Goal: Transaction & Acquisition: Download file/media

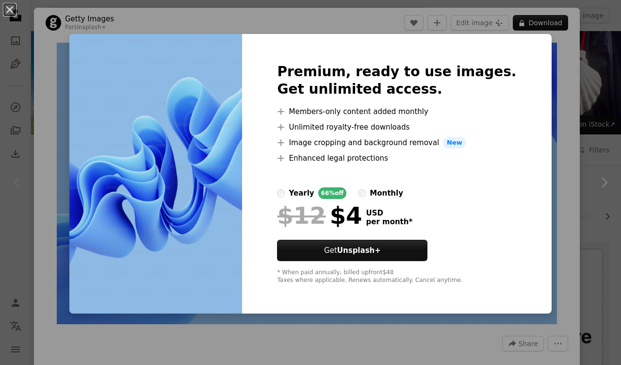
scroll to position [98, 0]
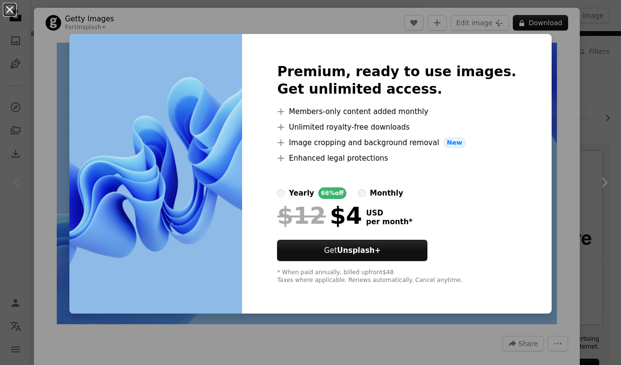
click at [9, 5] on button "An X shape" at bounding box center [10, 10] width 12 height 12
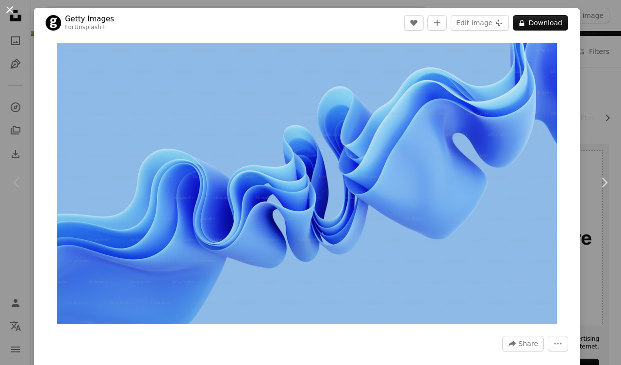
click at [8, 13] on button "An X shape" at bounding box center [10, 10] width 12 height 12
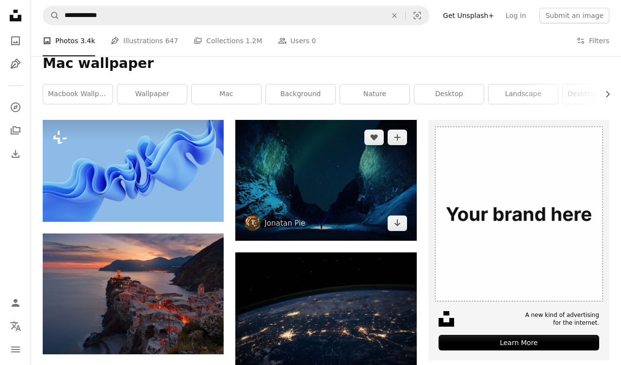
scroll to position [137, 0]
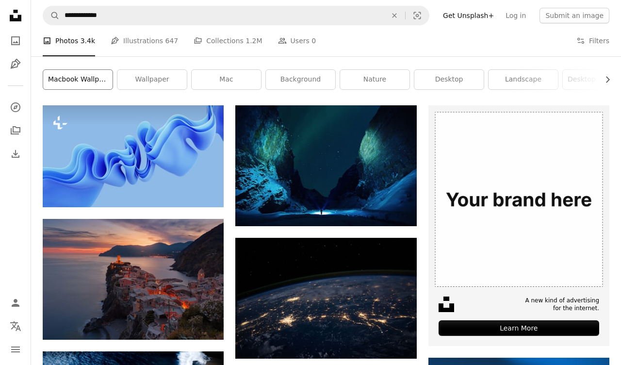
click at [88, 76] on link "macbook wallpaper" at bounding box center [77, 79] width 69 height 19
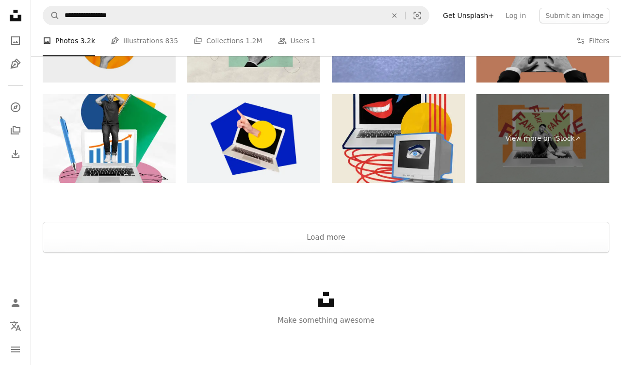
scroll to position [1464, 0]
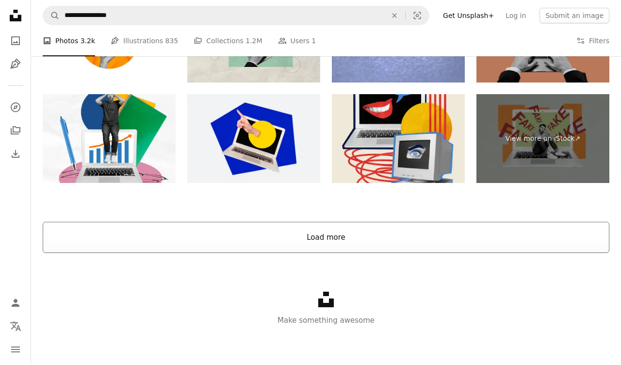
click at [317, 241] on button "Load more" at bounding box center [326, 237] width 567 height 31
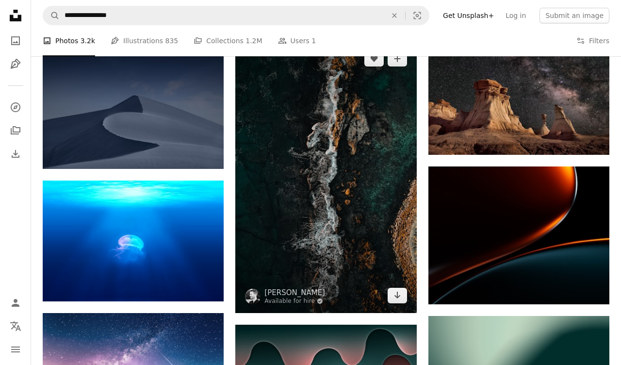
scroll to position [7051, 0]
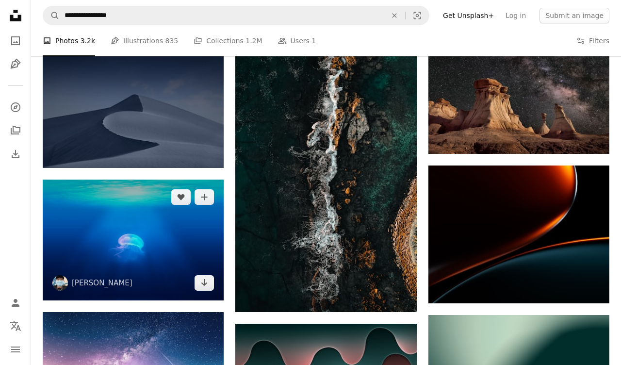
click at [178, 233] on img at bounding box center [133, 240] width 181 height 121
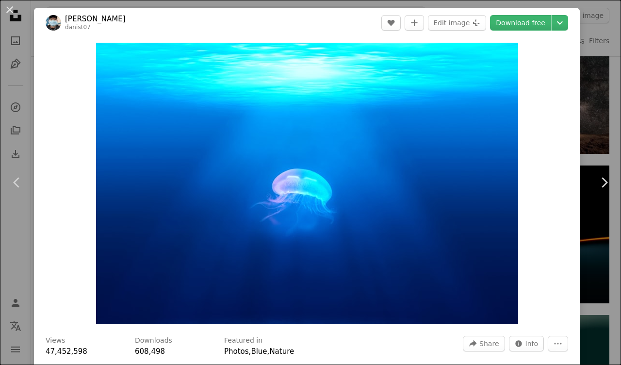
click at [11, 113] on div "An X shape Chevron left Chevron right Danist Soh danist07 A heart A plus sign E…" at bounding box center [310, 182] width 621 height 365
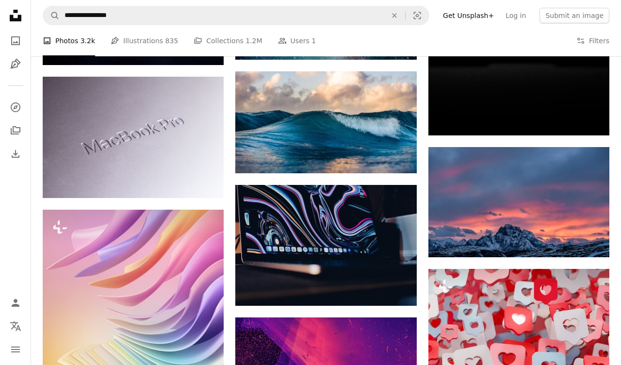
scroll to position [21228, 0]
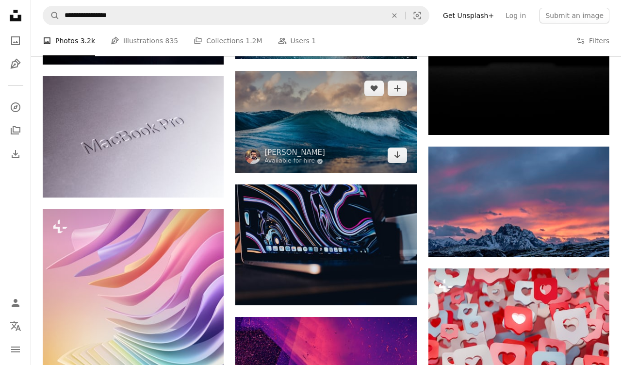
click at [312, 121] on img at bounding box center [325, 122] width 181 height 102
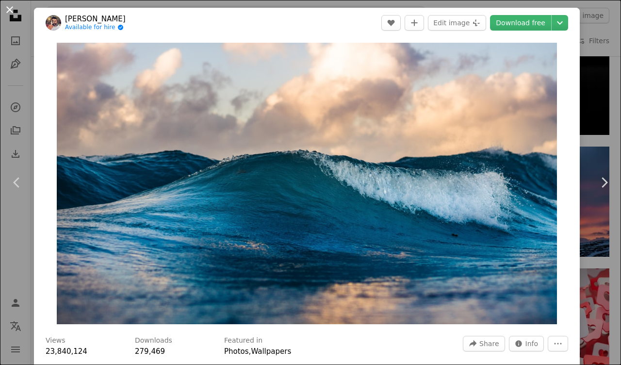
click at [13, 9] on button "An X shape" at bounding box center [10, 10] width 12 height 12
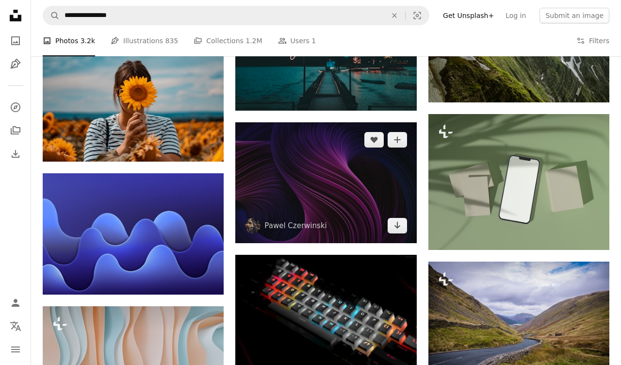
scroll to position [22337, 0]
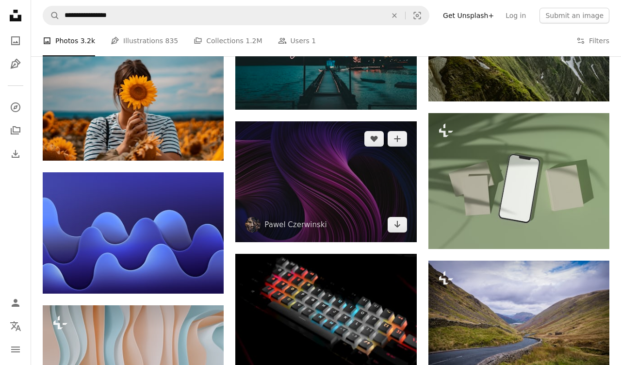
click at [300, 175] on img at bounding box center [325, 181] width 181 height 121
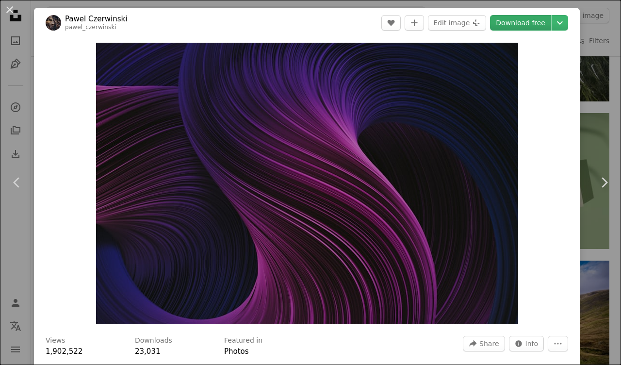
click at [525, 20] on link "Download free" at bounding box center [520, 23] width 61 height 16
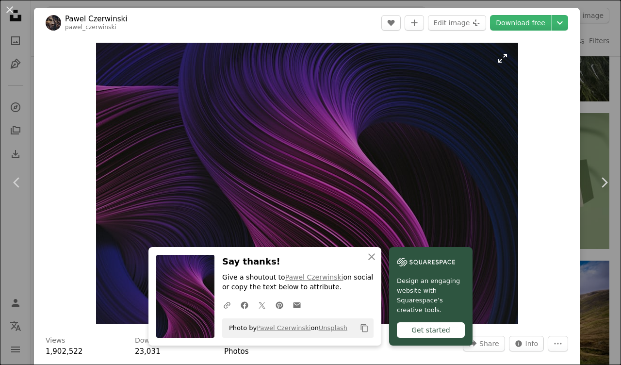
click at [346, 87] on img "Zoom in on this image" at bounding box center [307, 183] width 422 height 281
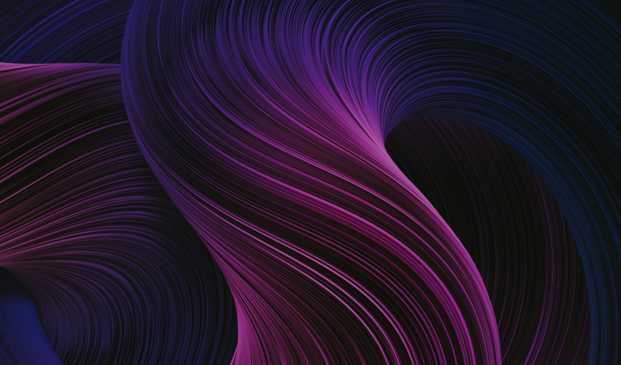
scroll to position [25, 0]
